Goal: Contribute content: Add original content to the website for others to see

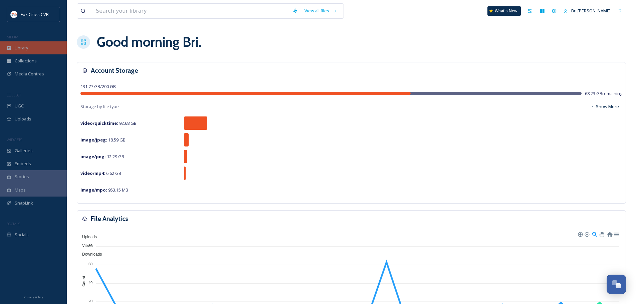
click at [33, 45] on div "Library" at bounding box center [33, 47] width 67 height 13
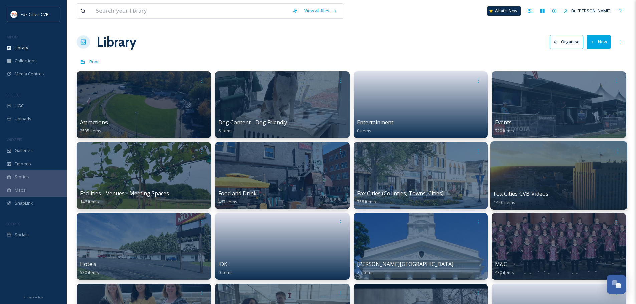
click at [506, 179] on div at bounding box center [559, 176] width 137 height 68
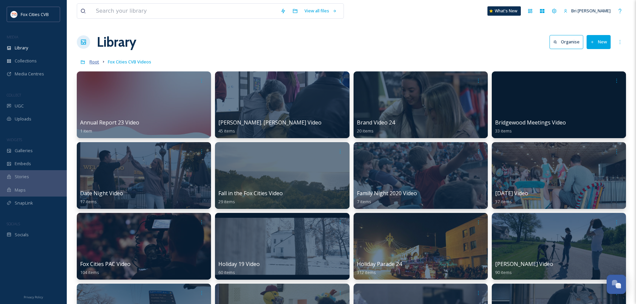
click at [93, 60] on span "Root" at bounding box center [95, 62] width 10 height 6
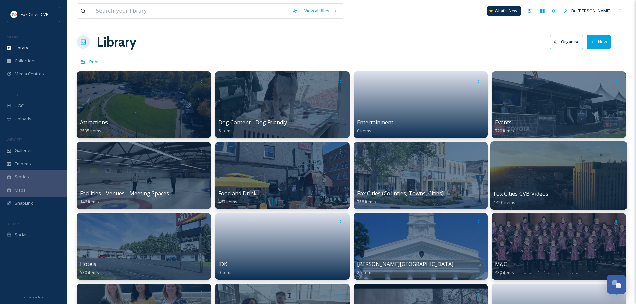
click at [509, 180] on div at bounding box center [559, 176] width 137 height 68
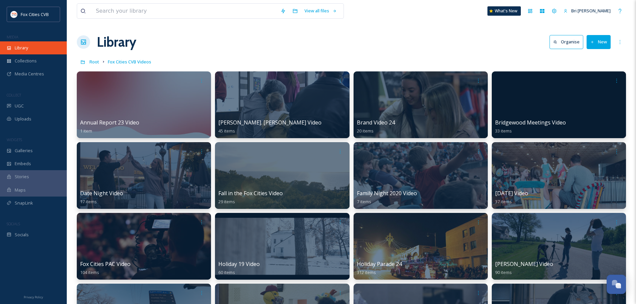
click at [35, 47] on div "Library" at bounding box center [33, 47] width 67 height 13
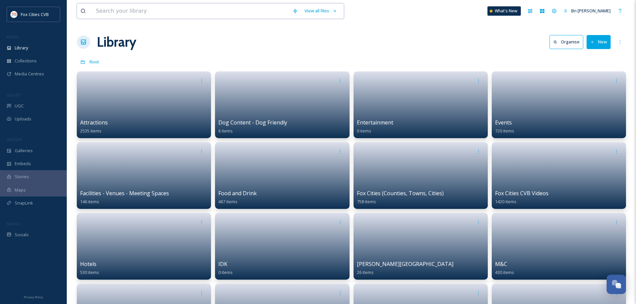
click at [132, 10] on input at bounding box center [191, 11] width 197 height 15
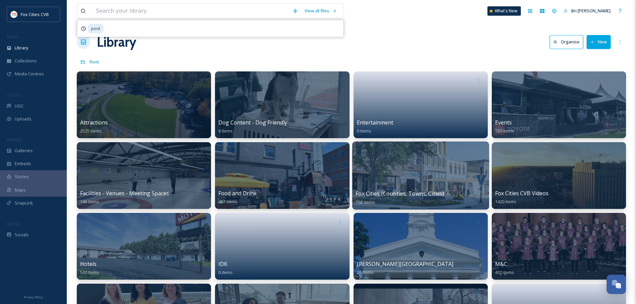
click at [417, 180] on div at bounding box center [420, 176] width 137 height 68
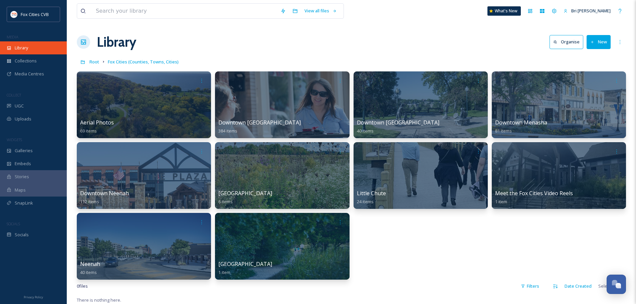
click at [35, 48] on div "Library" at bounding box center [33, 47] width 67 height 13
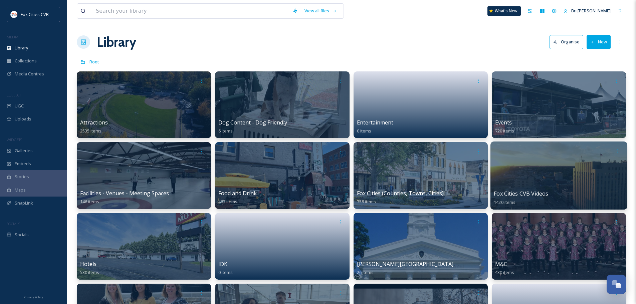
click at [516, 184] on div at bounding box center [559, 176] width 137 height 68
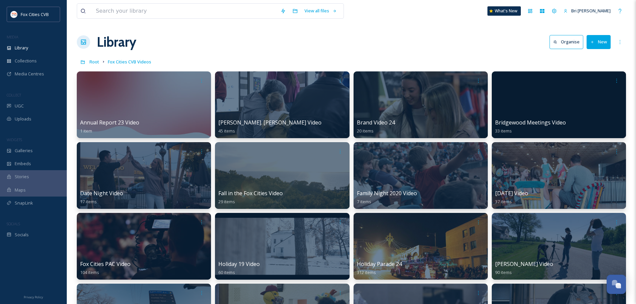
click at [592, 42] on icon at bounding box center [593, 42] width 4 height 4
click at [591, 83] on span "Folder" at bounding box center [591, 84] width 13 height 6
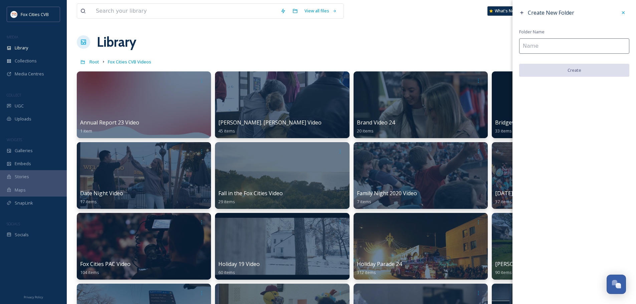
drag, startPoint x: 575, startPoint y: 47, endPoint x: 580, endPoint y: 43, distance: 6.6
click at [575, 47] on input at bounding box center [575, 45] width 110 height 15
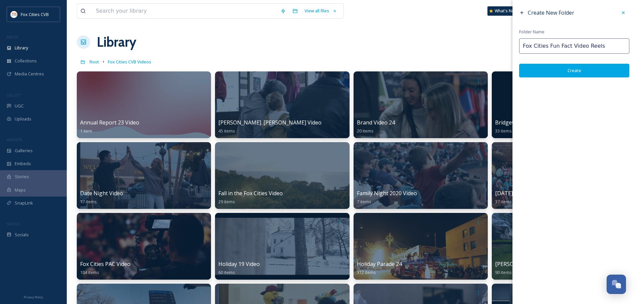
type input "Fox Cities Fun Fact Video Reels"
click at [583, 67] on button "Create" at bounding box center [575, 71] width 110 height 14
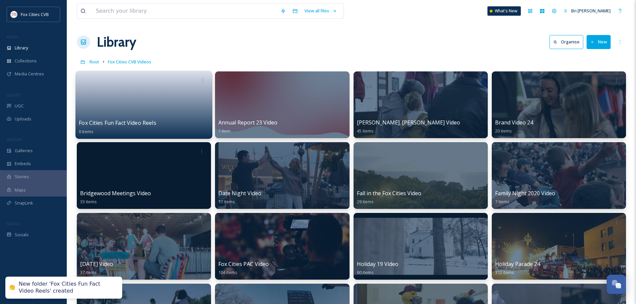
click at [143, 89] on link at bounding box center [144, 103] width 130 height 32
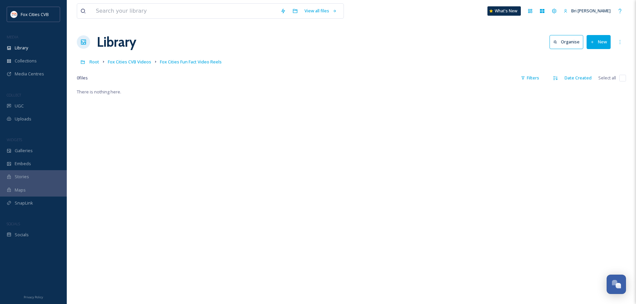
click at [588, 41] on button "New" at bounding box center [599, 42] width 24 height 14
click at [593, 59] on span "File Upload" at bounding box center [596, 57] width 22 height 6
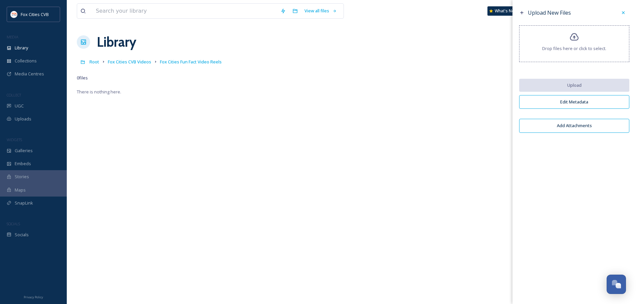
click at [587, 46] on span "Drop files here or click to select." at bounding box center [575, 48] width 64 height 6
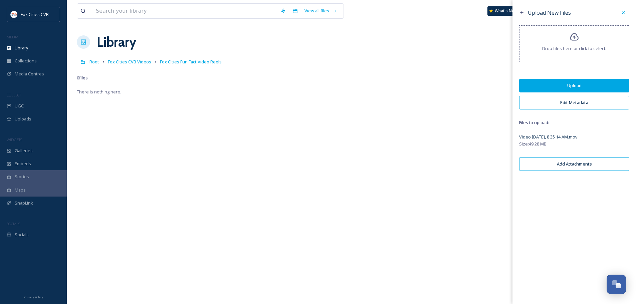
click at [562, 85] on button "Upload" at bounding box center [575, 86] width 110 height 14
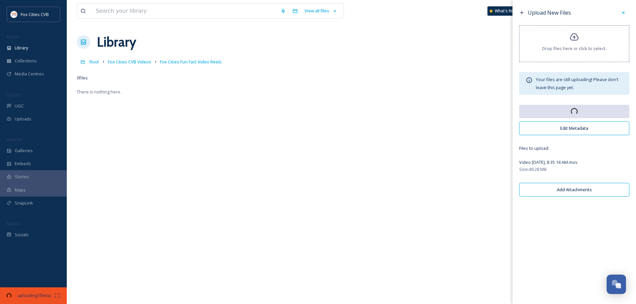
click at [583, 132] on button "Edit Metadata" at bounding box center [575, 129] width 110 height 14
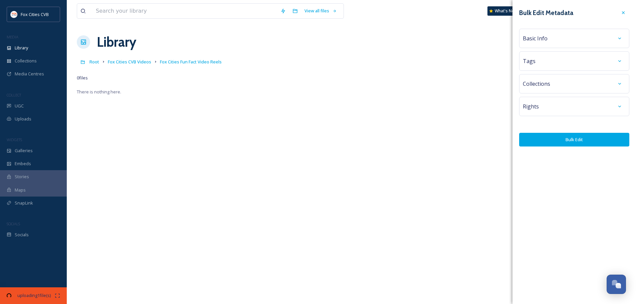
click at [570, 38] on div "Basic Info" at bounding box center [574, 38] width 103 height 12
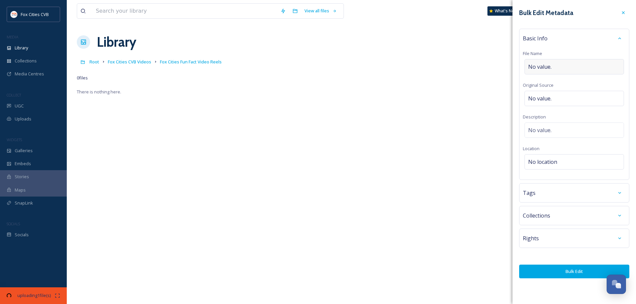
click at [566, 69] on div "No value." at bounding box center [575, 66] width 100 height 15
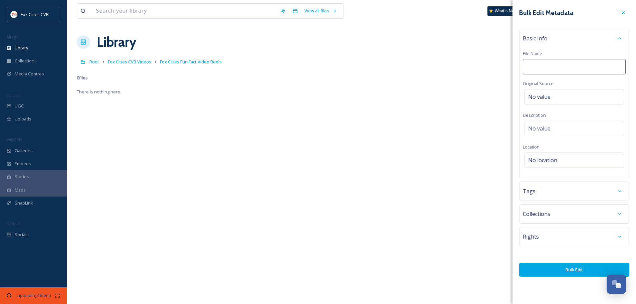
click at [565, 68] on input at bounding box center [574, 66] width 103 height 15
click at [565, 67] on input at bounding box center [574, 66] width 103 height 15
type input "Stone Arch Brewpub Fun FAct"
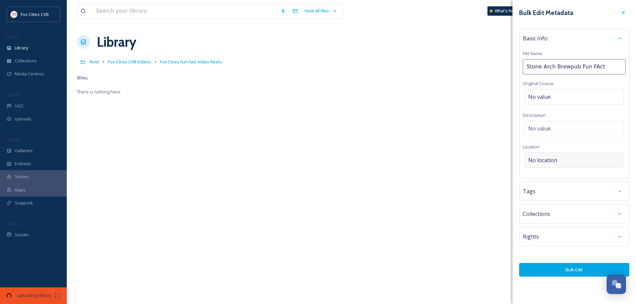
click at [564, 165] on div "No location" at bounding box center [575, 160] width 100 height 15
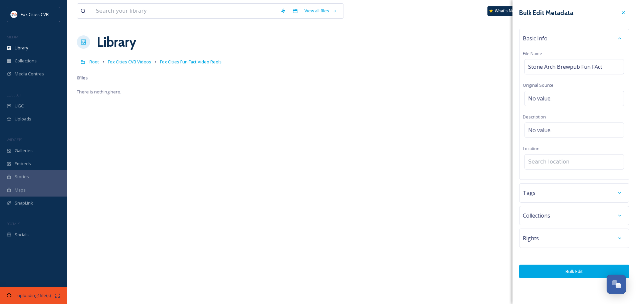
click at [564, 165] on input at bounding box center [574, 162] width 99 height 15
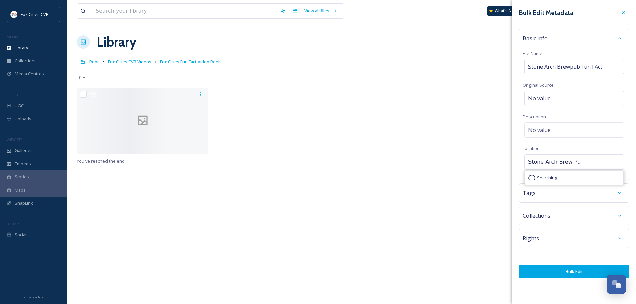
type input "Stone Arch Brew Pub"
click at [561, 275] on button "Bulk Edit" at bounding box center [575, 272] width 110 height 14
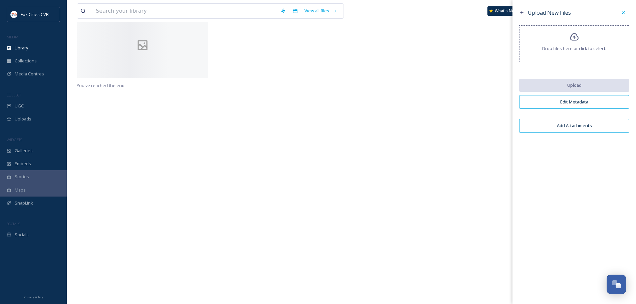
scroll to position [88, 0]
click at [382, 69] on div at bounding box center [420, 34] width 135 height 69
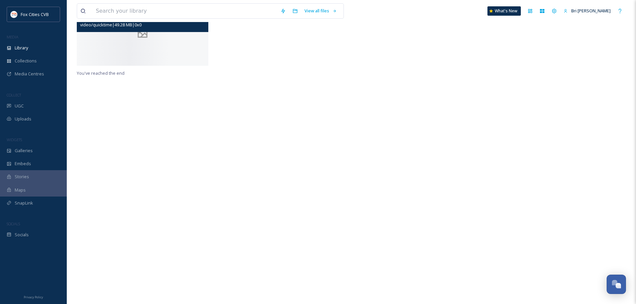
click at [140, 39] on icon at bounding box center [143, 32] width 26 height 13
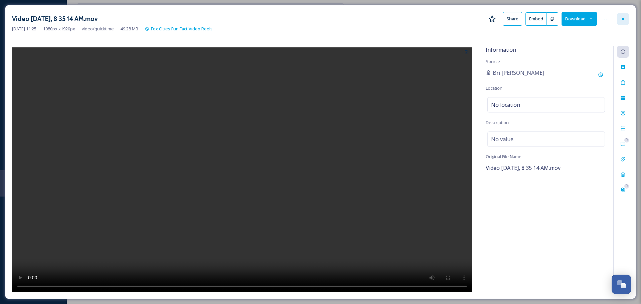
click at [623, 17] on icon at bounding box center [623, 18] width 5 height 5
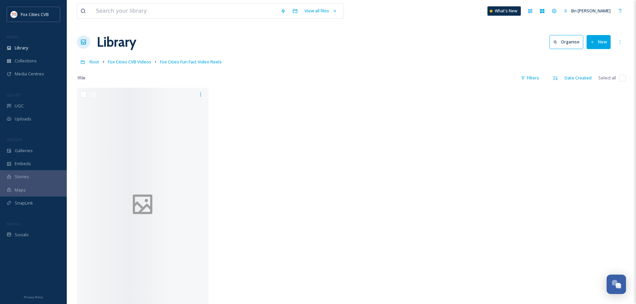
click at [187, 83] on div "1 file Filters Date Created Select all" at bounding box center [352, 77] width 550 height 13
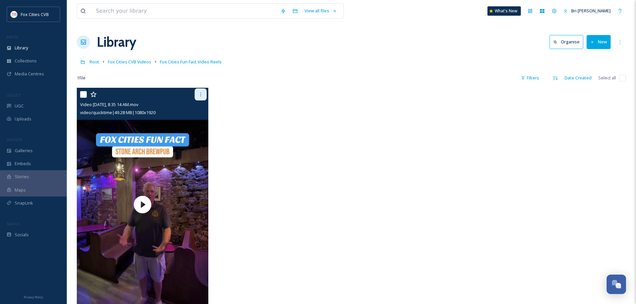
click at [200, 93] on icon at bounding box center [200, 94] width 5 height 5
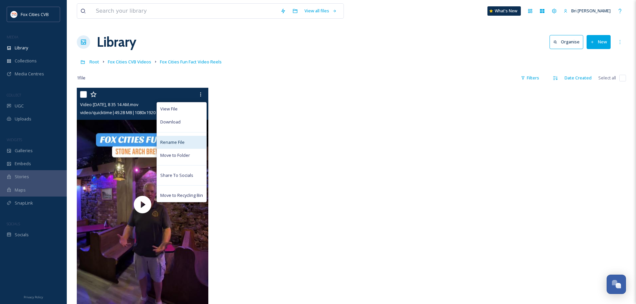
click at [174, 144] on span "Rename File" at bounding box center [172, 142] width 24 height 6
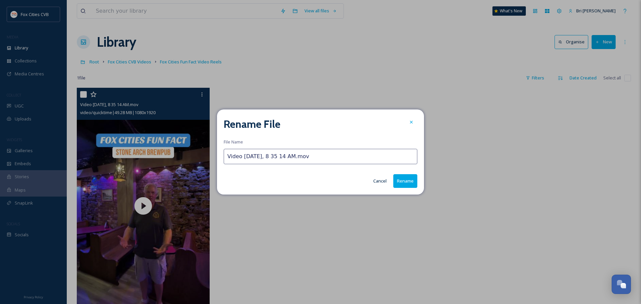
drag, startPoint x: 267, startPoint y: 162, endPoint x: 267, endPoint y: 158, distance: 3.7
click at [267, 161] on input "Video [DATE], 8 35 14 AM.mov" at bounding box center [321, 156] width 194 height 15
click at [267, 158] on input "Video [DATE], 8 35 14 AM.mov" at bounding box center [321, 156] width 194 height 15
click at [268, 158] on input "Video [DATE], 8 35 14 AM.mov" at bounding box center [321, 156] width 194 height 15
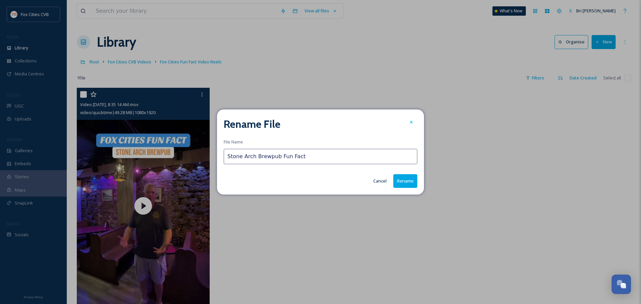
type input "Stone Arch Brewpub Fun Fact"
click at [403, 181] on button "Rename" at bounding box center [406, 181] width 24 height 14
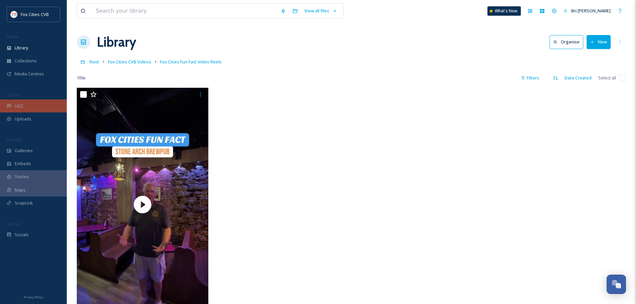
click at [37, 106] on div "UGC" at bounding box center [33, 106] width 67 height 13
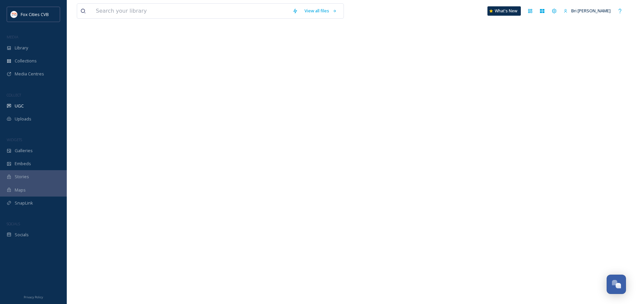
scroll to position [103, 0]
click at [33, 103] on div "UGC" at bounding box center [33, 106] width 67 height 13
